Goal: Task Accomplishment & Management: Use online tool/utility

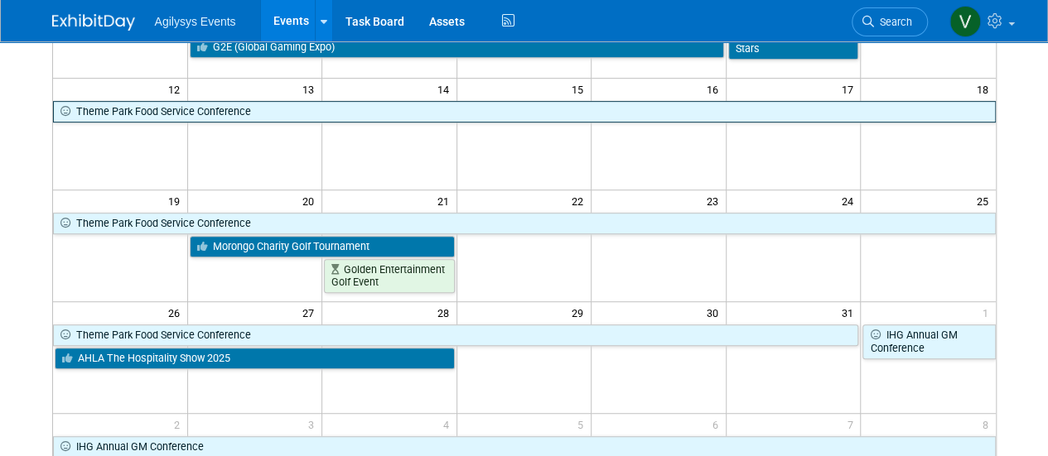
scroll to position [178, 0]
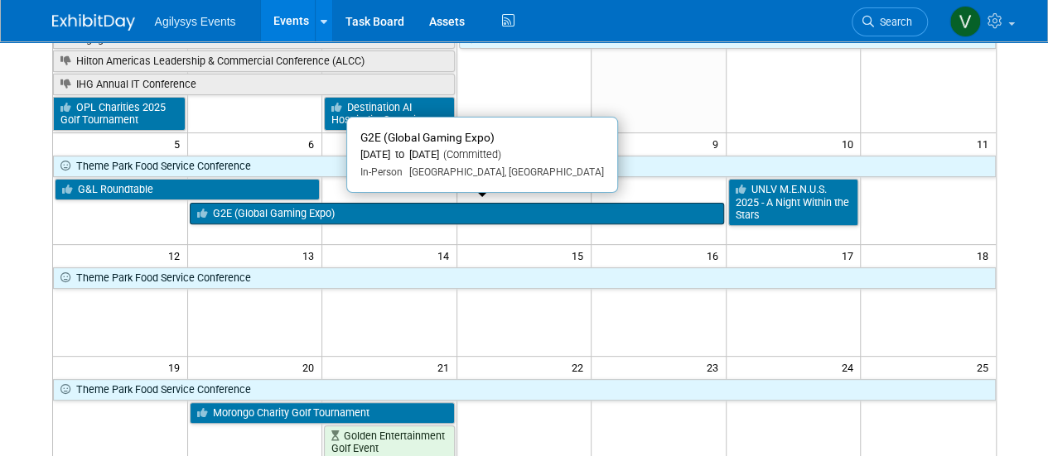
click at [232, 215] on link "G2E (Global Gaming Expo)" at bounding box center [457, 214] width 534 height 22
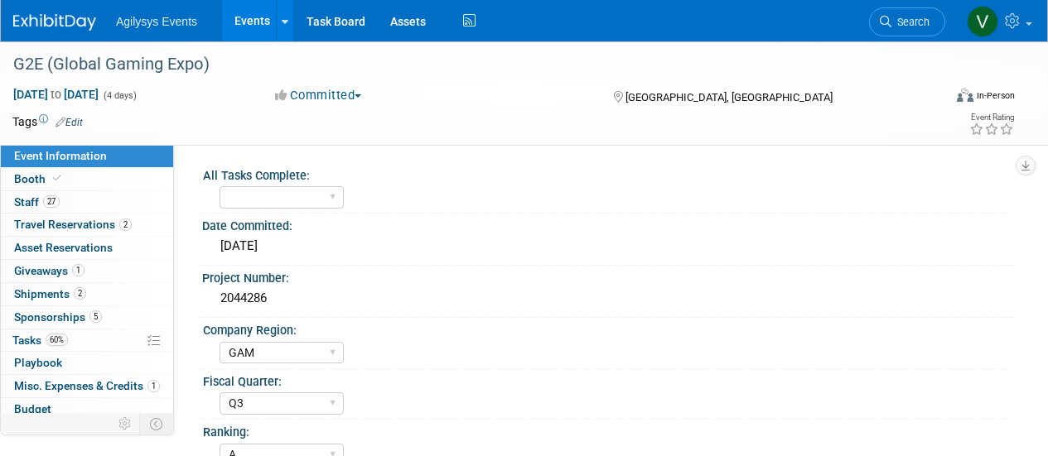
select select "GAM"
select select "Q3"
select select "A"
select select "Yes"
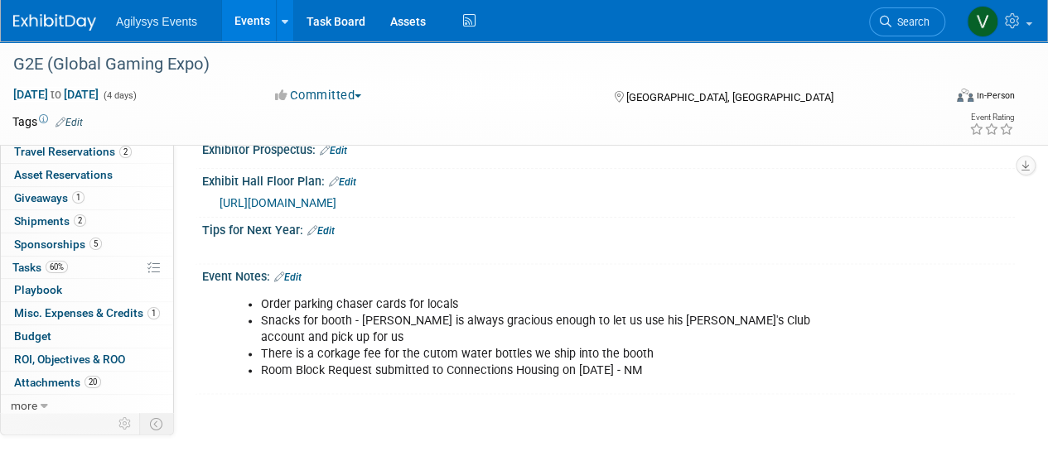
scroll to position [1065, 0]
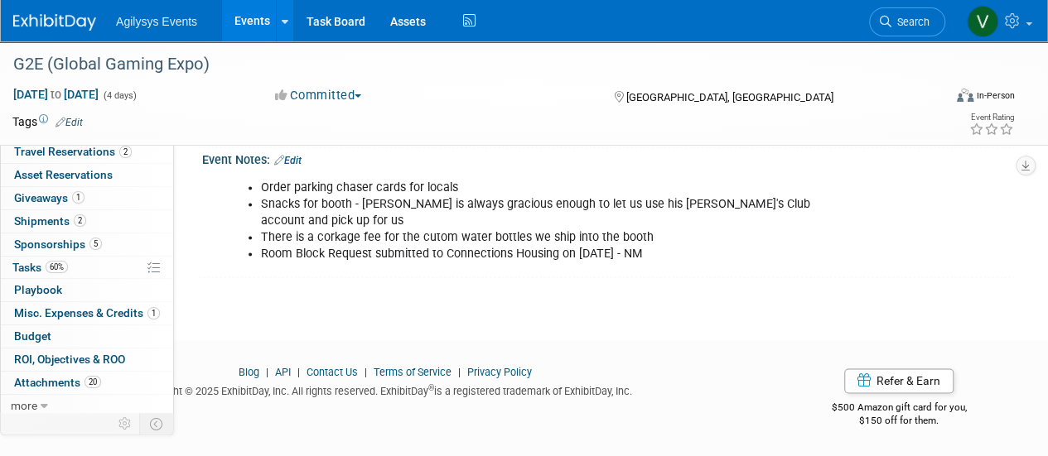
click at [75, 23] on img at bounding box center [54, 22] width 83 height 17
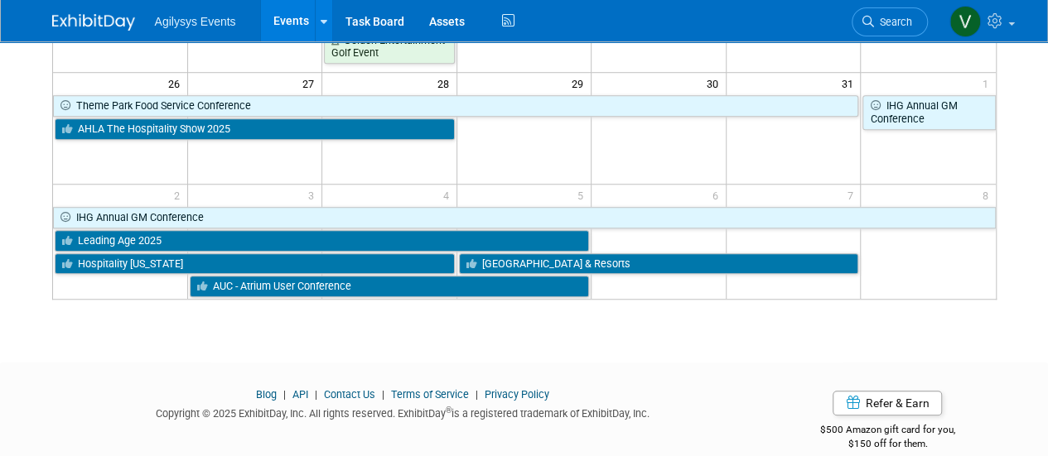
scroll to position [83, 0]
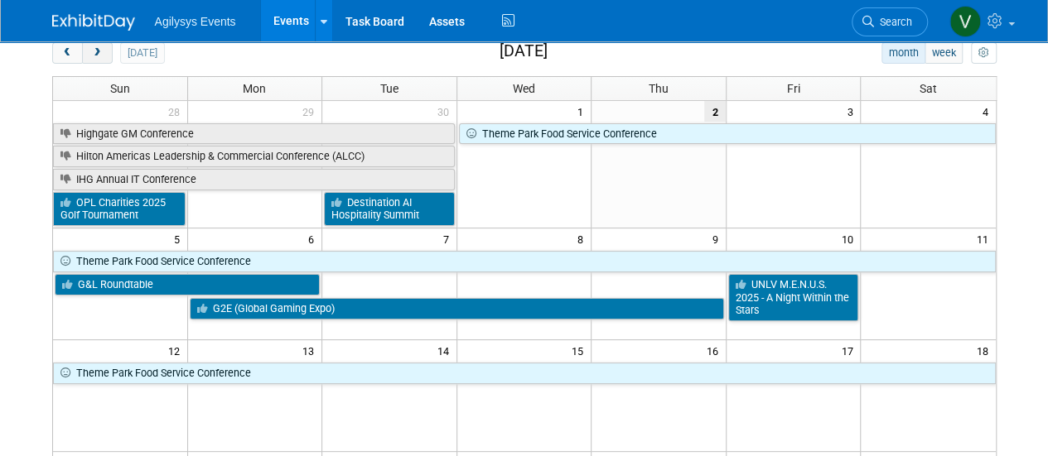
click at [103, 54] on button "next" at bounding box center [97, 53] width 31 height 22
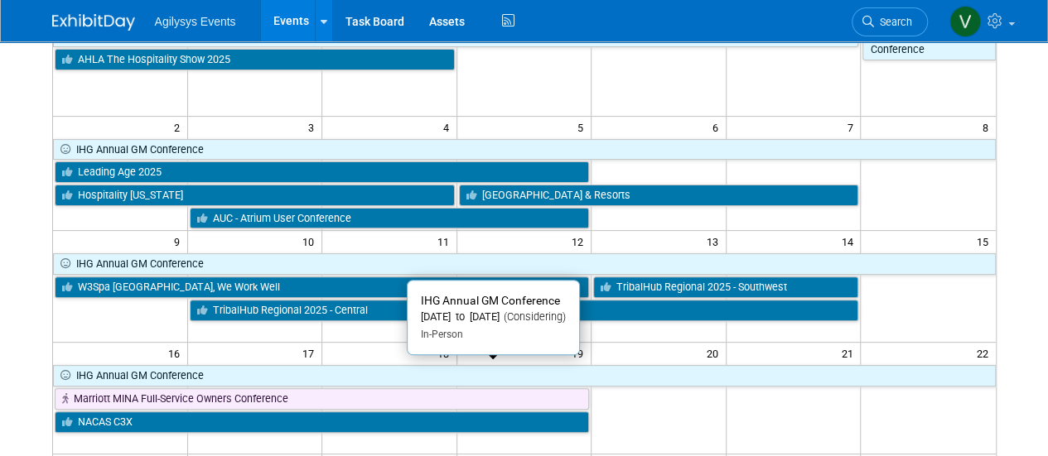
scroll to position [248, 0]
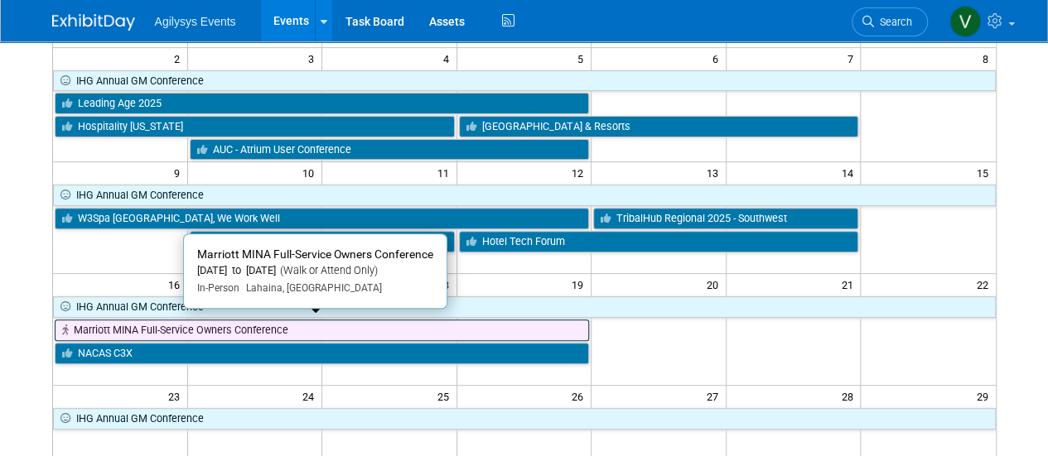
click at [186, 329] on link "Marriott MINA Full-Service Owners Conference" at bounding box center [322, 331] width 535 height 22
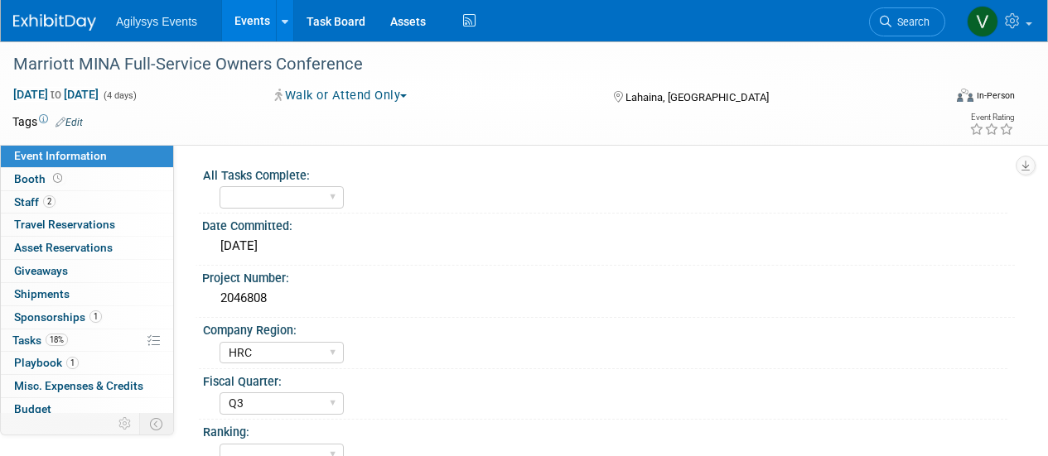
select select "HRC"
select select "Q3"
select select "Yes"
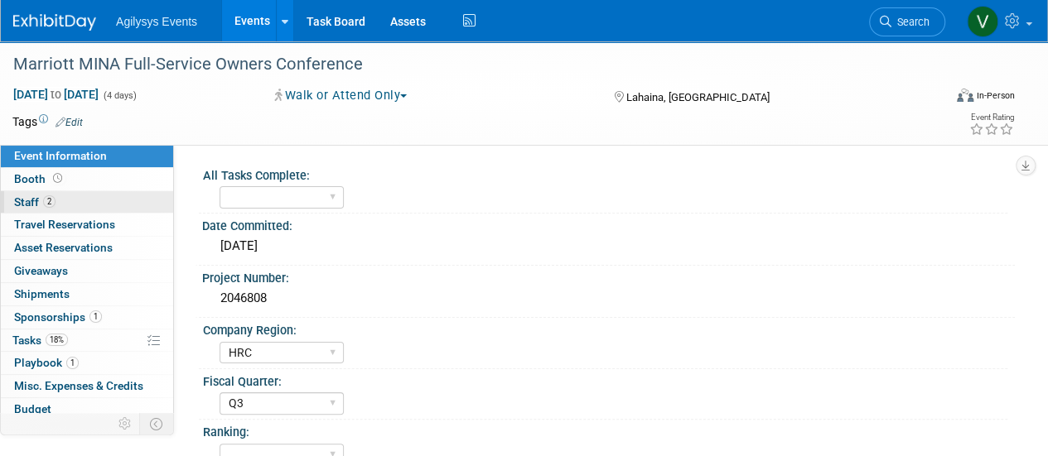
scroll to position [166, 0]
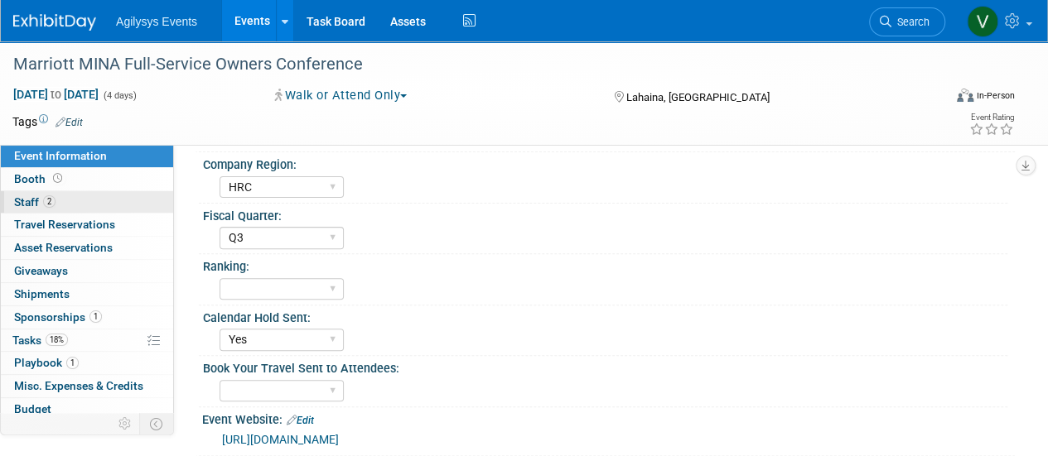
click at [31, 200] on span "Staff 2" at bounding box center [34, 201] width 41 height 13
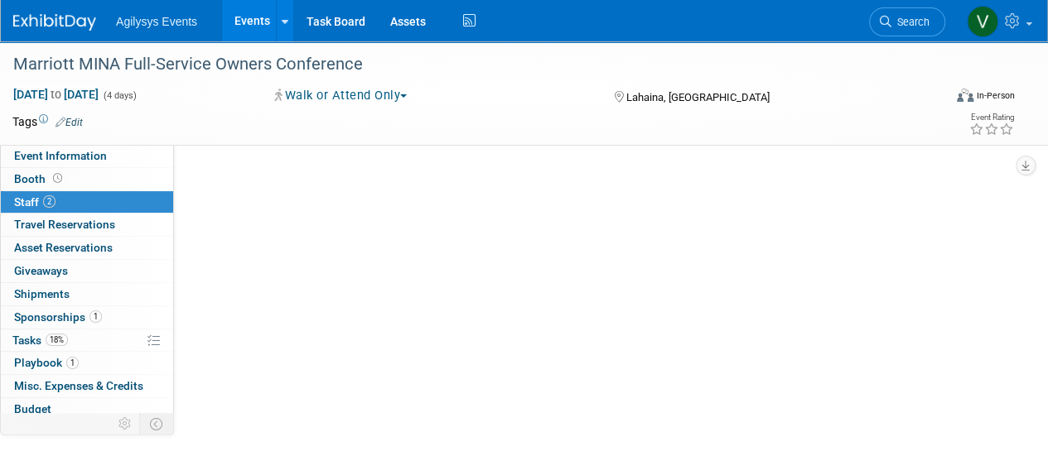
scroll to position [0, 0]
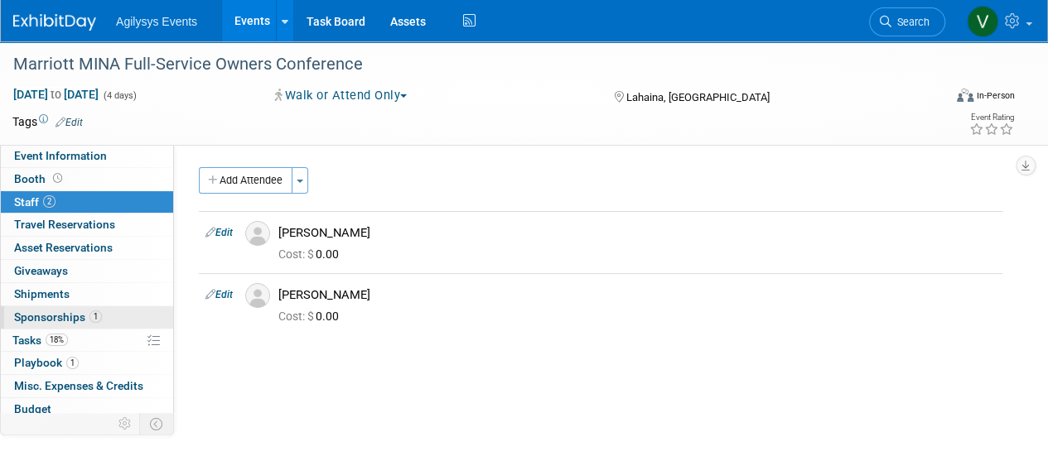
click at [69, 319] on span "Sponsorships 1" at bounding box center [58, 317] width 88 height 13
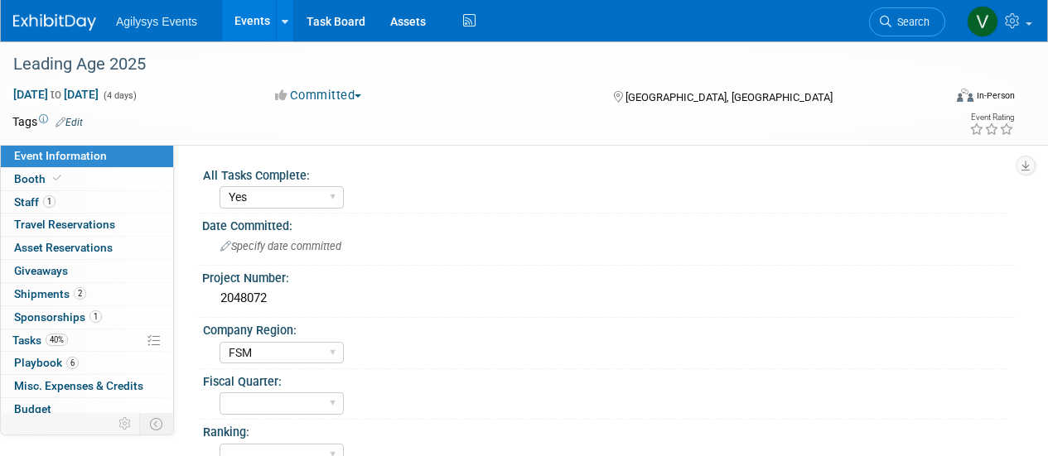
select select "Yes"
select select "FSM"
select select "Yes"
